Goal: Task Accomplishment & Management: Manage account settings

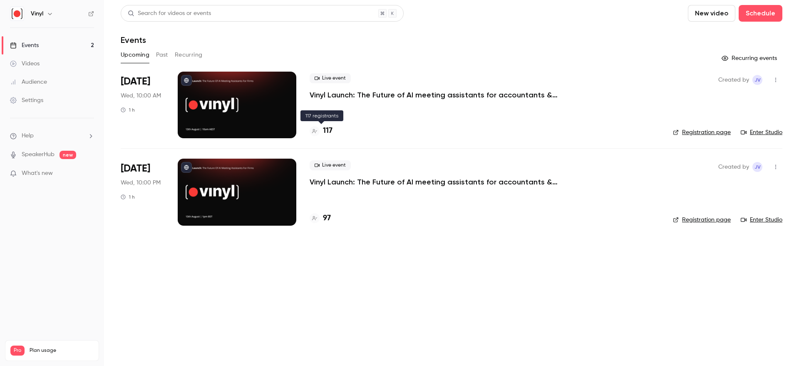
click at [325, 132] on h4 "117" at bounding box center [328, 130] width 10 height 11
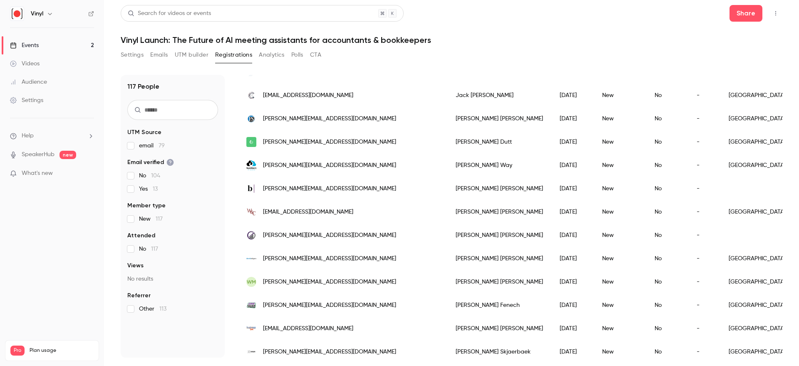
scroll to position [141, 0]
click at [64, 47] on link "Events 2" at bounding box center [52, 45] width 104 height 18
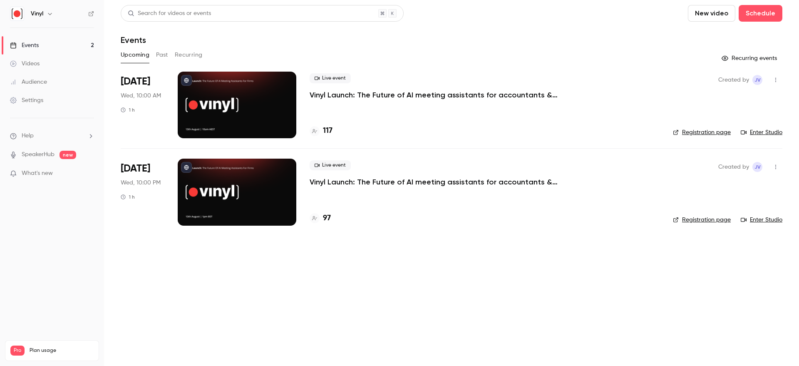
click at [348, 96] on p "Vinyl Launch: The Future of AI meeting assistants for accountants & bookkeepers" at bounding box center [434, 95] width 250 height 10
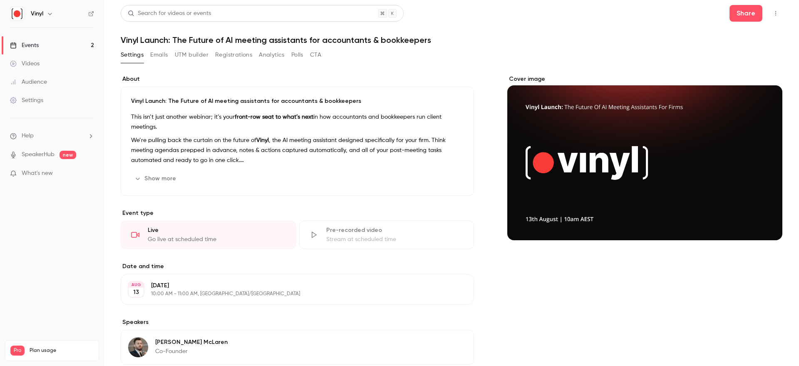
click at [774, 14] on icon "button" at bounding box center [775, 13] width 7 height 6
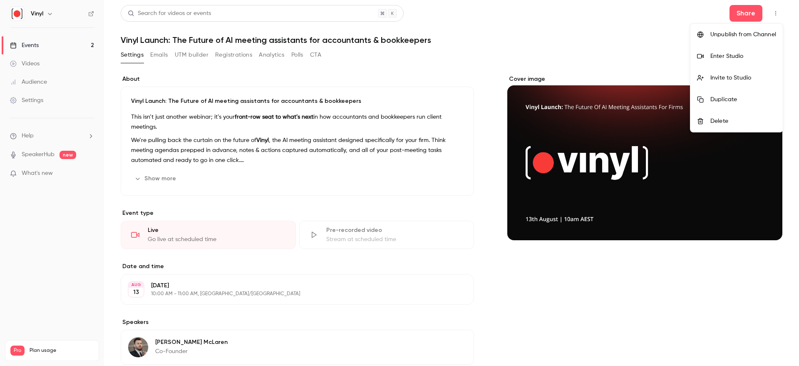
click at [616, 43] on div at bounding box center [399, 183] width 799 height 366
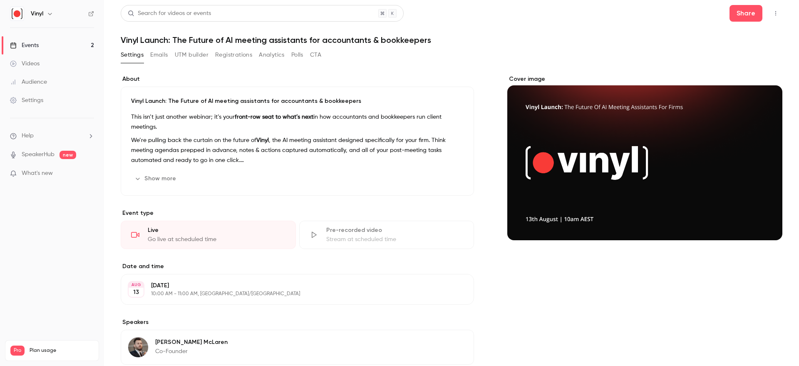
drag, startPoint x: 631, startPoint y: 138, endPoint x: 563, endPoint y: 118, distance: 70.3
click at [563, 118] on div "Cover image" at bounding box center [644, 157] width 275 height 165
click at [0, 0] on input "Cover image" at bounding box center [0, 0] width 0 height 0
click at [36, 103] on div "Settings" at bounding box center [26, 100] width 33 height 8
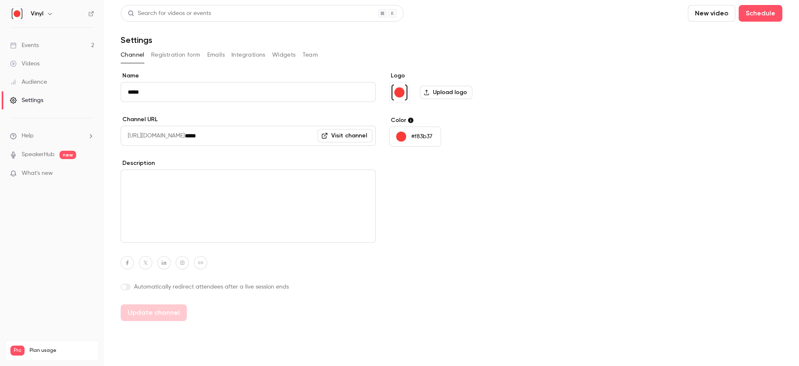
click at [247, 60] on button "Integrations" at bounding box center [248, 54] width 34 height 13
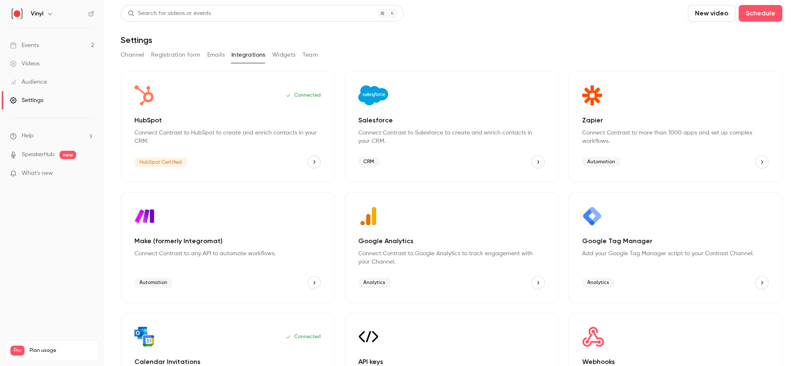
click at [161, 54] on button "Registration form" at bounding box center [175, 54] width 49 height 13
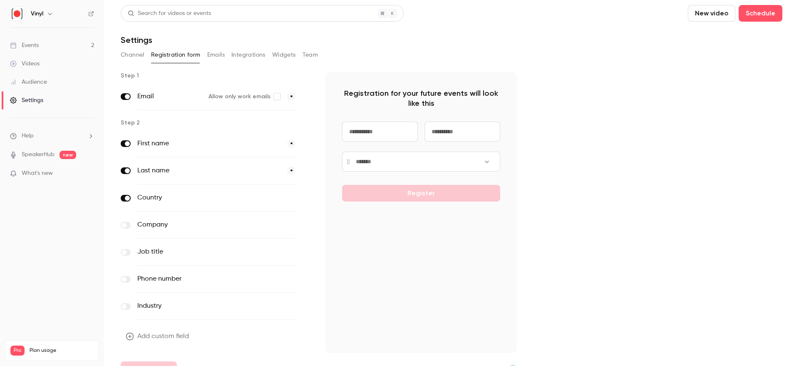
scroll to position [17, 0]
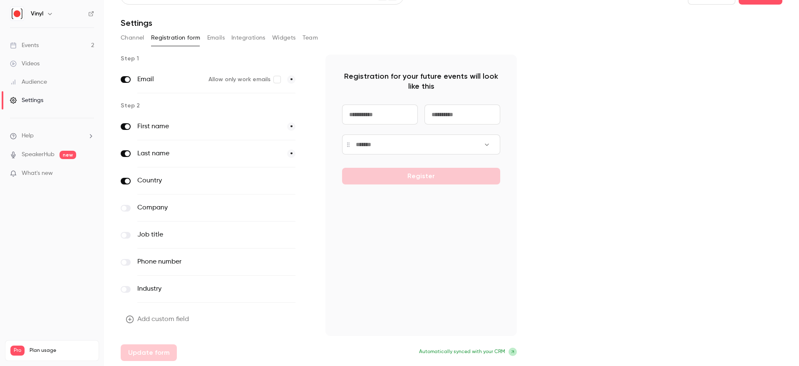
click at [132, 267] on div "Phone number optional" at bounding box center [216, 261] width 191 height 27
click at [129, 262] on label at bounding box center [126, 262] width 10 height 7
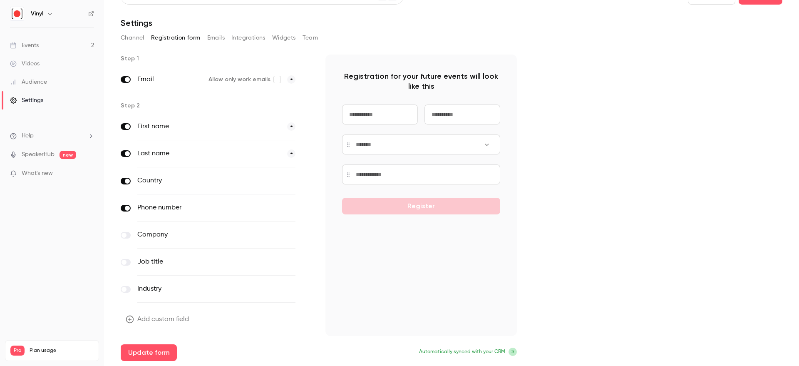
click at [561, 144] on div "Step 1 Email Allow only work emails * Step 2 First name * Last name * Country o…" at bounding box center [451, 207] width 661 height 306
click at [151, 347] on button "Update form" at bounding box center [149, 352] width 56 height 17
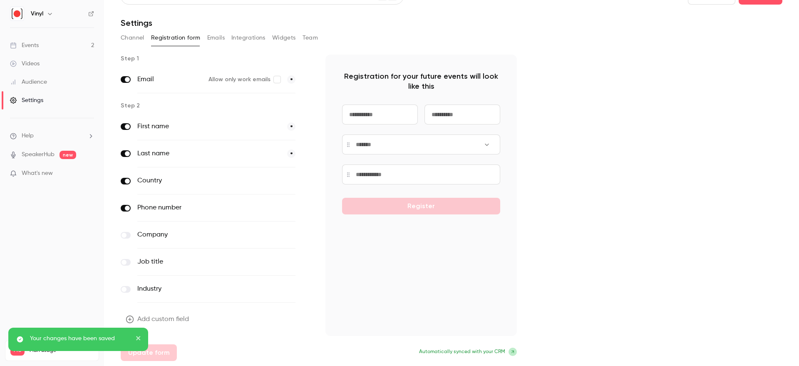
click at [136, 336] on icon "close" at bounding box center [138, 338] width 4 height 4
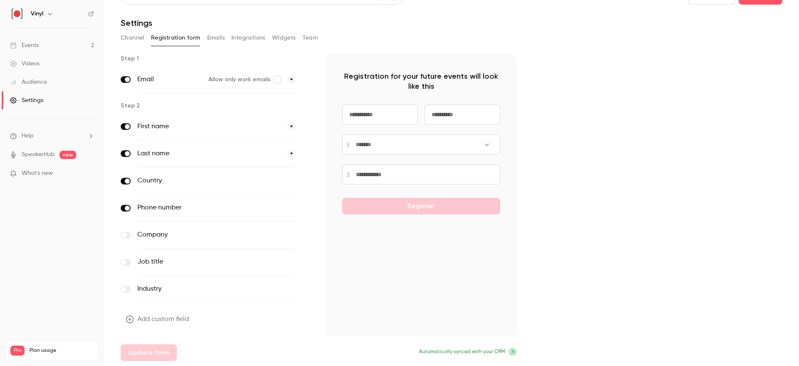
click at [28, 42] on div "Events" at bounding box center [24, 45] width 29 height 8
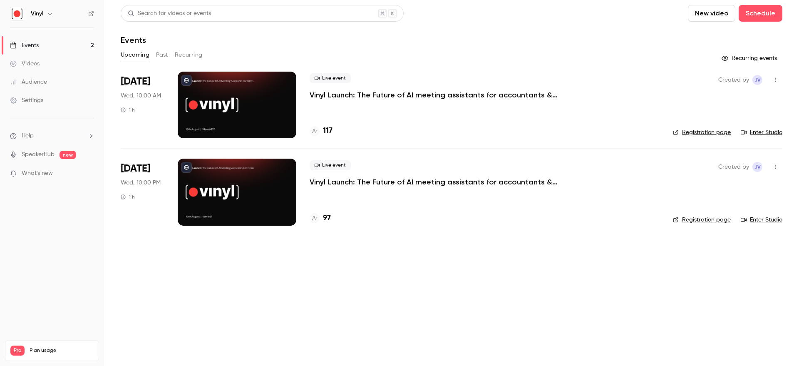
click at [43, 69] on link "Videos" at bounding box center [52, 63] width 104 height 18
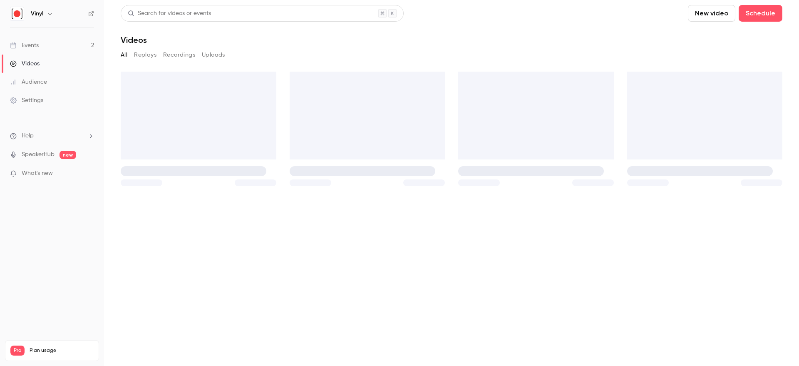
click at [40, 74] on link "Audience" at bounding box center [52, 82] width 104 height 18
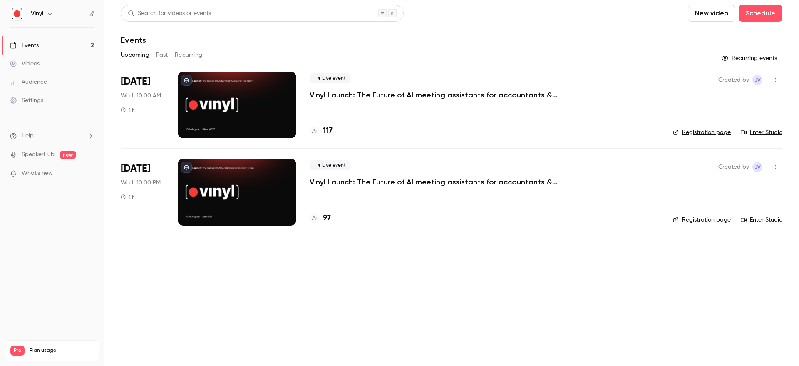
click at [37, 104] on div "Settings" at bounding box center [26, 100] width 33 height 8
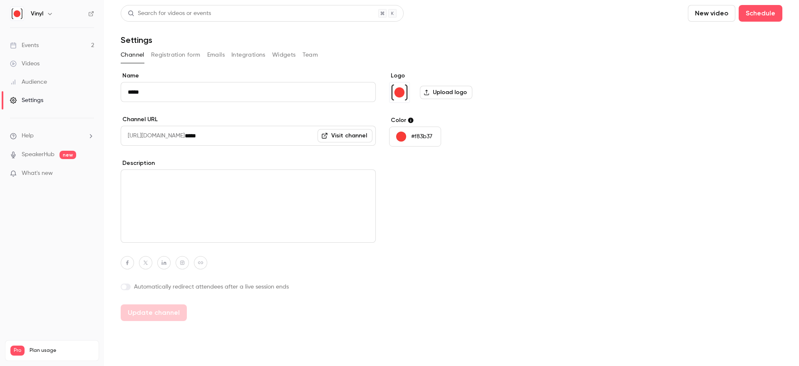
click at [166, 56] on button "Registration form" at bounding box center [175, 54] width 49 height 13
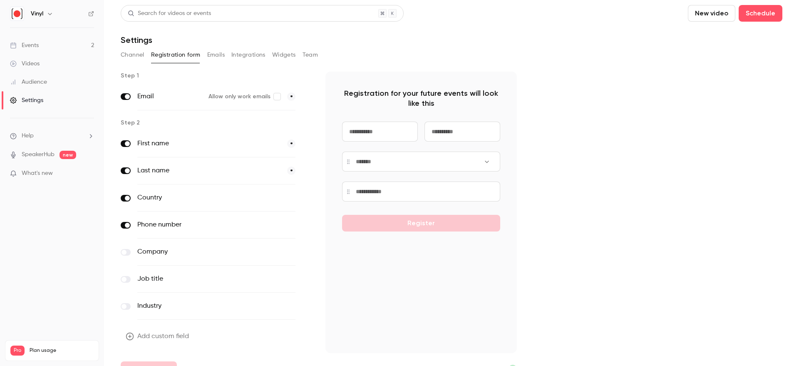
click at [129, 223] on label at bounding box center [126, 225] width 10 height 7
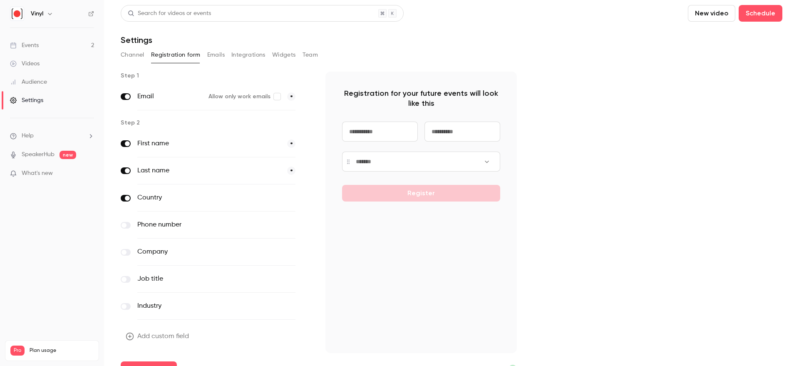
scroll to position [17, 0]
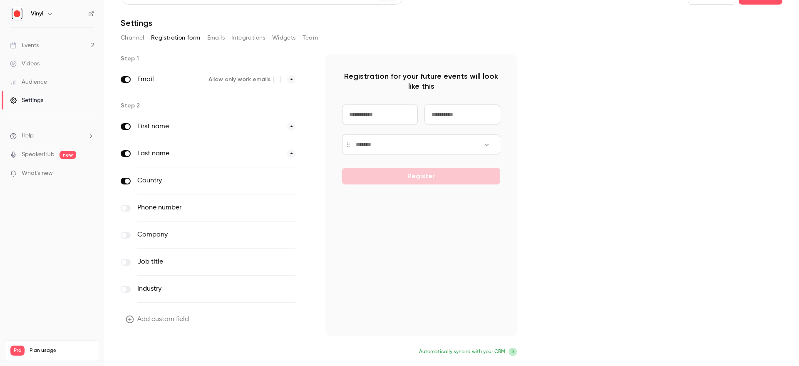
click at [156, 345] on button "Update form" at bounding box center [149, 352] width 56 height 17
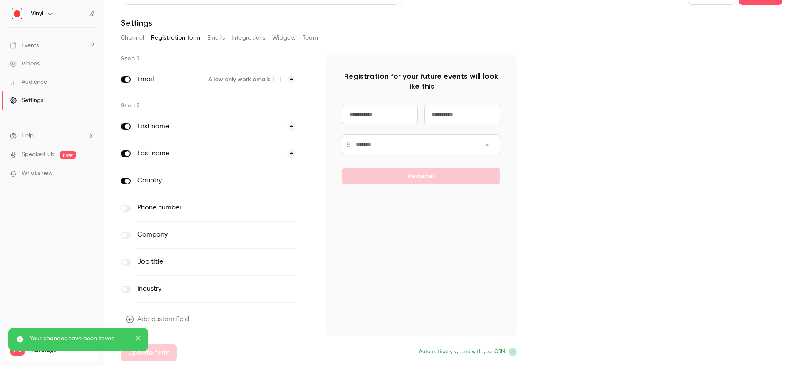
click at [139, 339] on icon "close" at bounding box center [139, 337] width 6 height 7
